Goal: Transaction & Acquisition: Purchase product/service

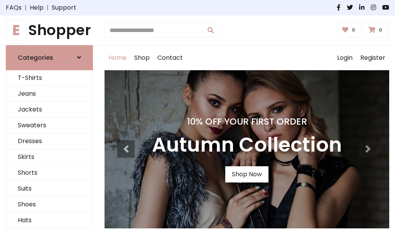
click at [197, 116] on h4 "10% Off Your First Order" at bounding box center [247, 121] width 190 height 11
click at [246, 174] on link "Shop Now" at bounding box center [246, 174] width 43 height 16
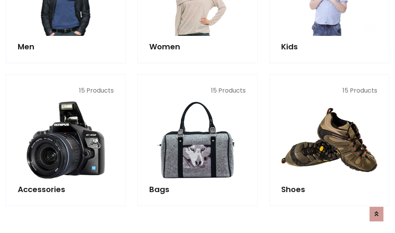
scroll to position [768, 0]
